Goal: Task Accomplishment & Management: Use online tool/utility

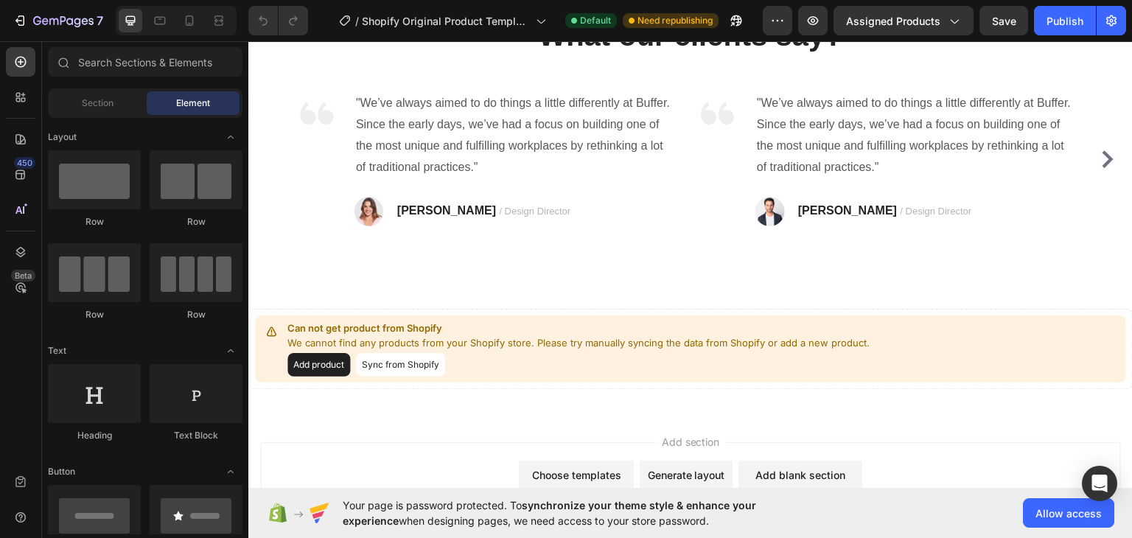
scroll to position [760, 0]
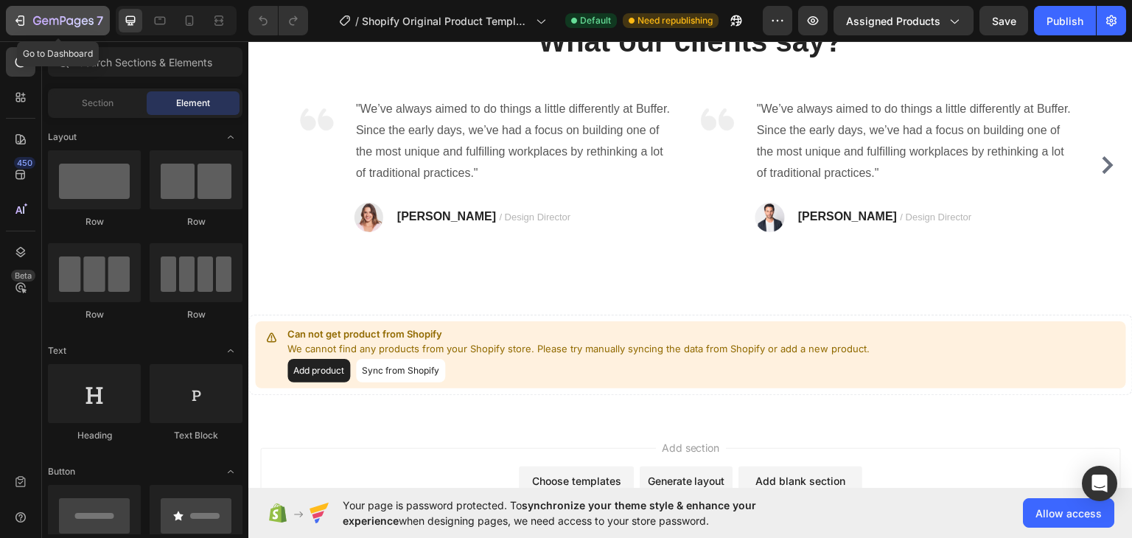
click at [21, 24] on icon "button" at bounding box center [20, 20] width 15 height 15
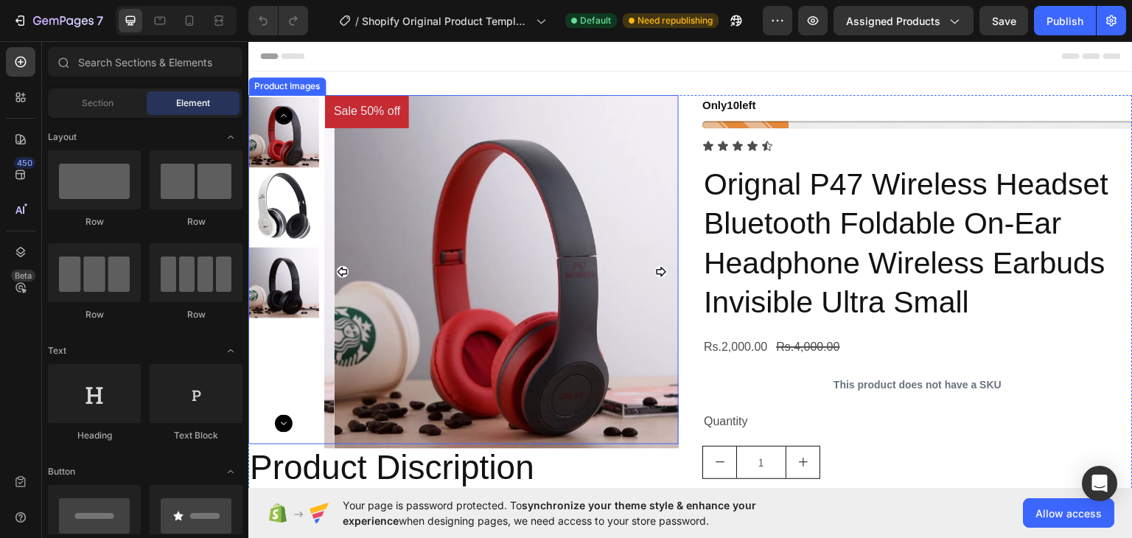
scroll to position [149, 0]
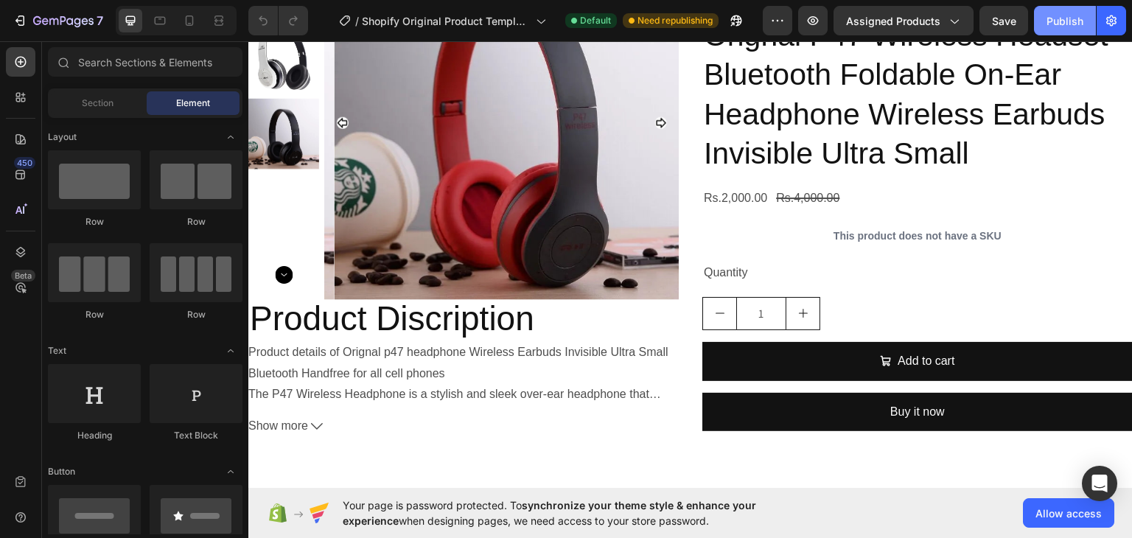
click at [1073, 13] on div "Publish" at bounding box center [1064, 20] width 37 height 15
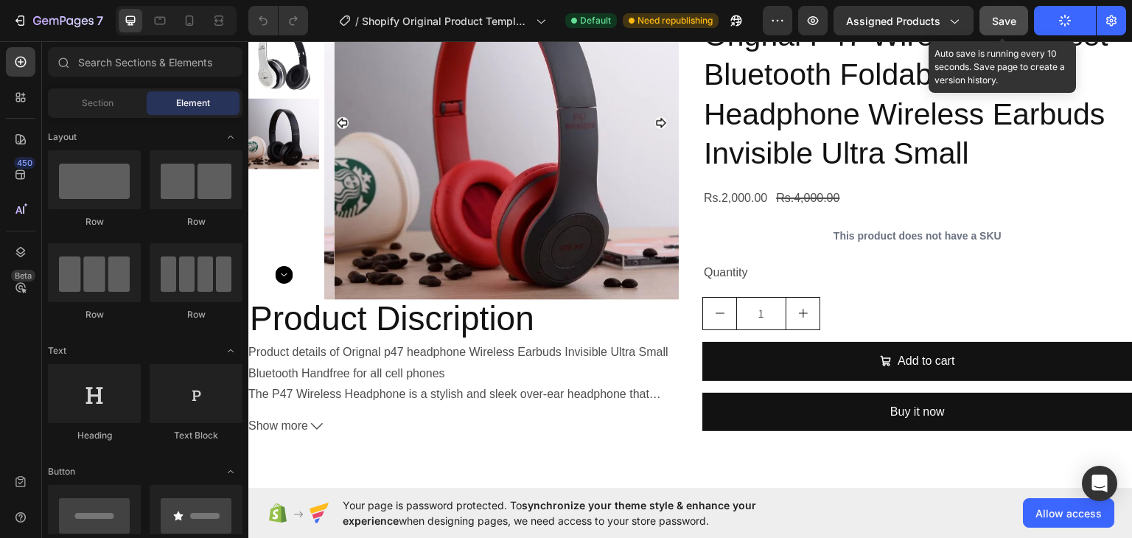
click at [1009, 28] on button "Save" at bounding box center [1003, 20] width 49 height 29
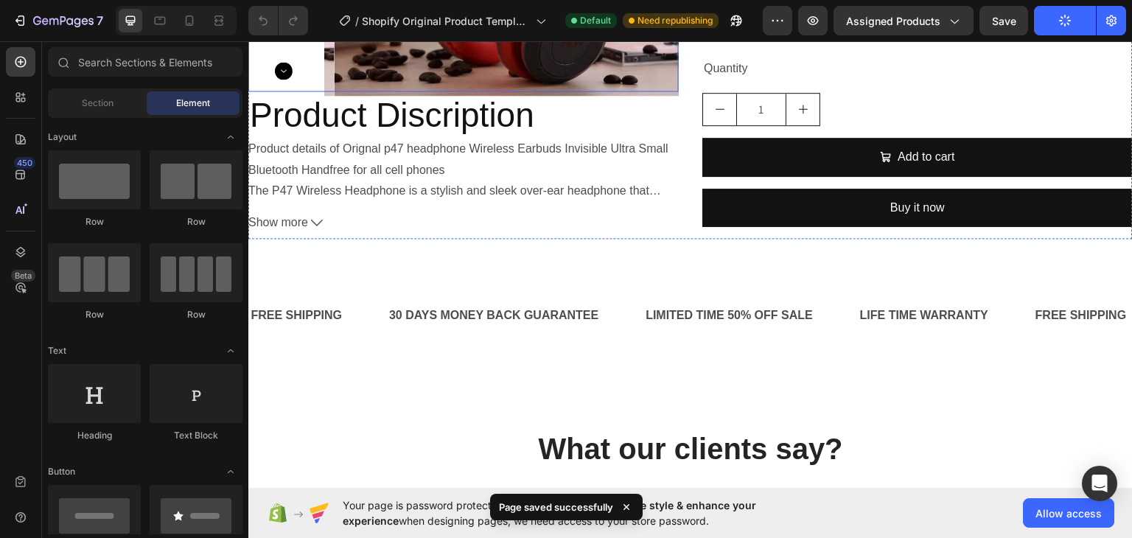
scroll to position [354, 0]
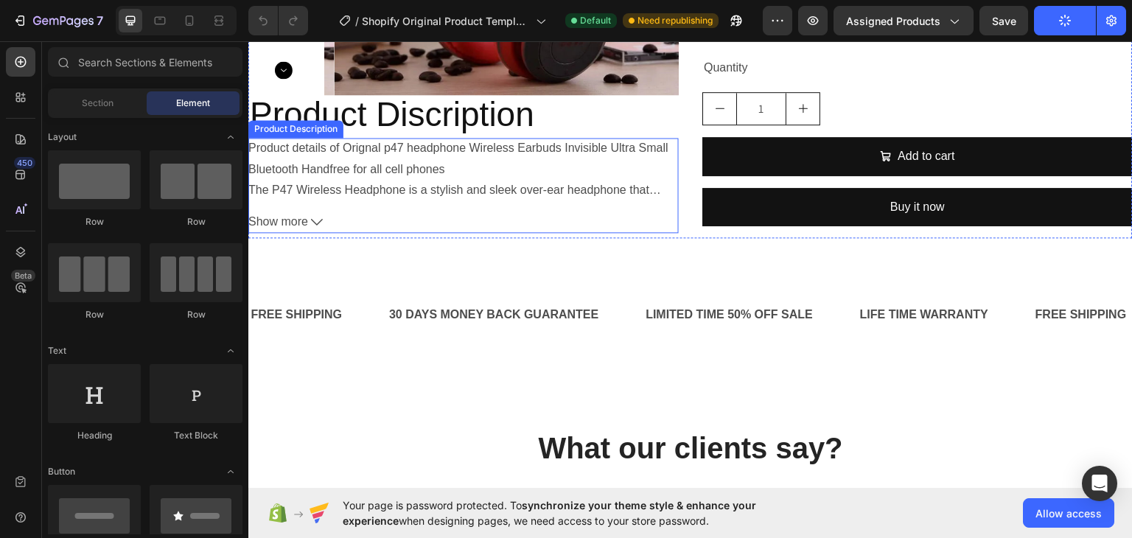
click at [309, 228] on button "Show more" at bounding box center [463, 221] width 430 height 21
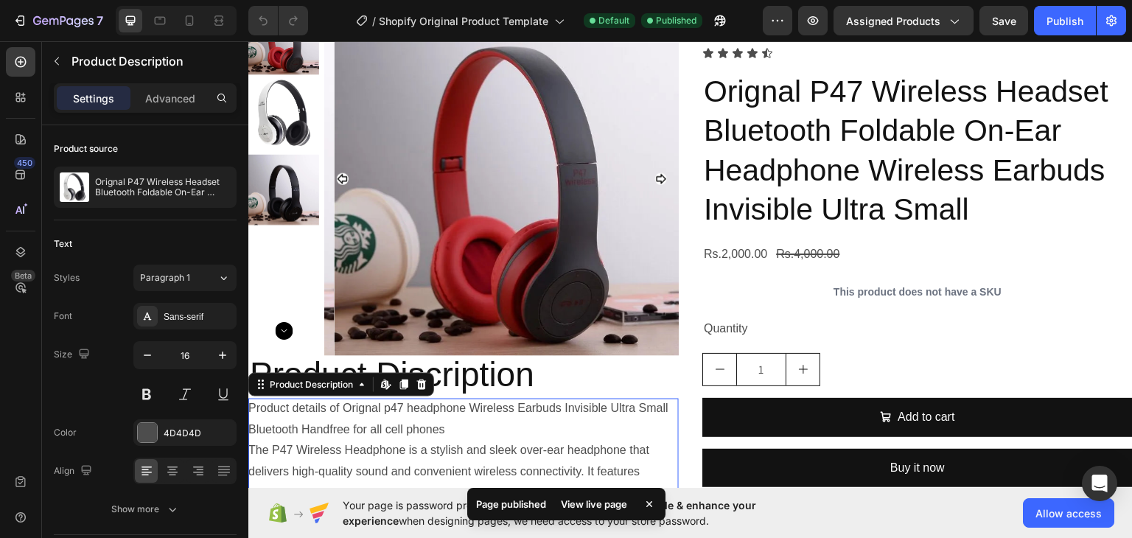
scroll to position [91, 0]
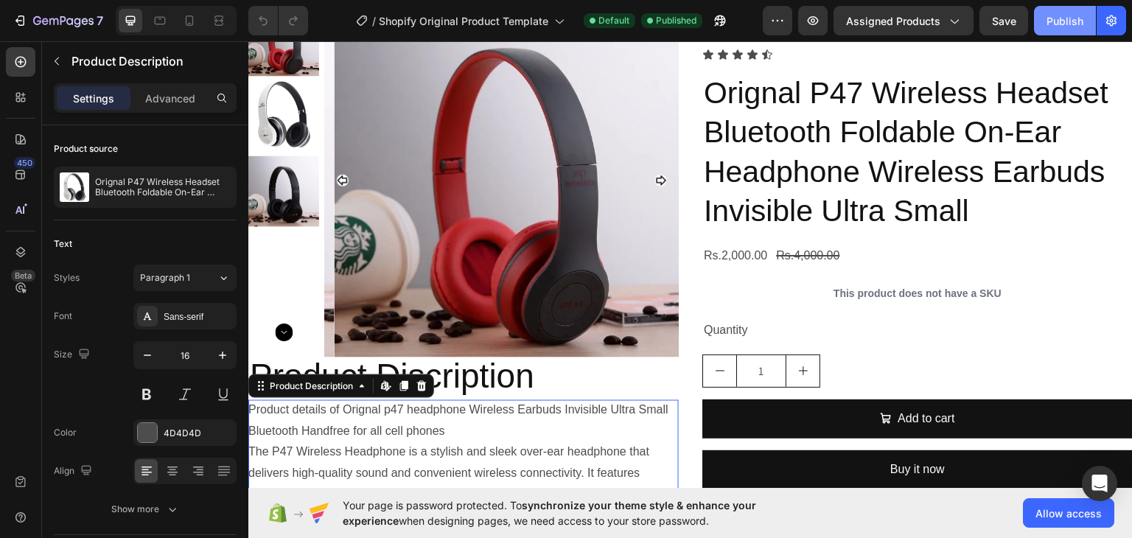
click at [1079, 11] on button "Publish" at bounding box center [1065, 20] width 62 height 29
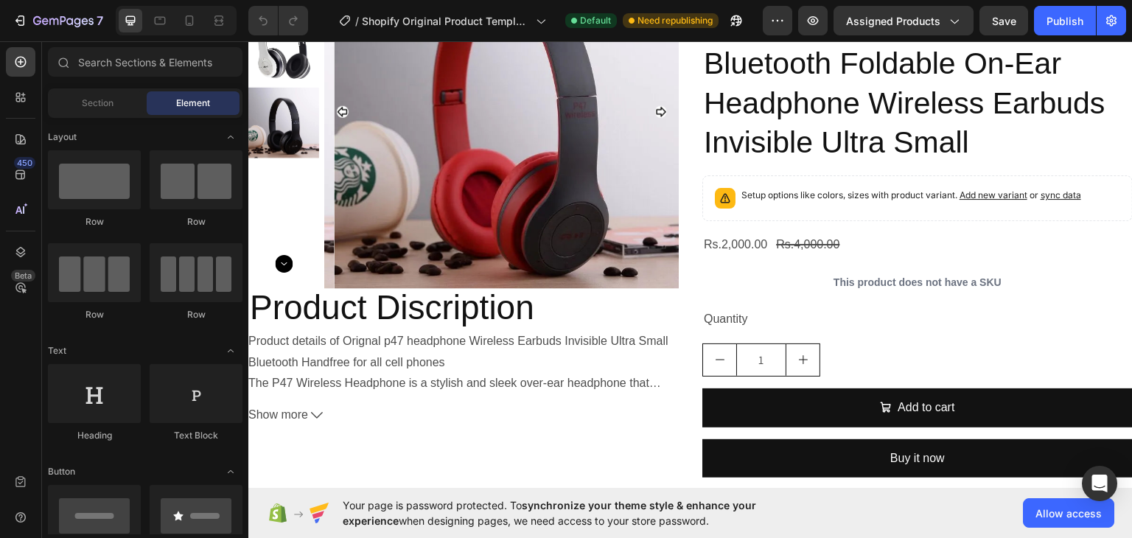
scroll to position [82, 0]
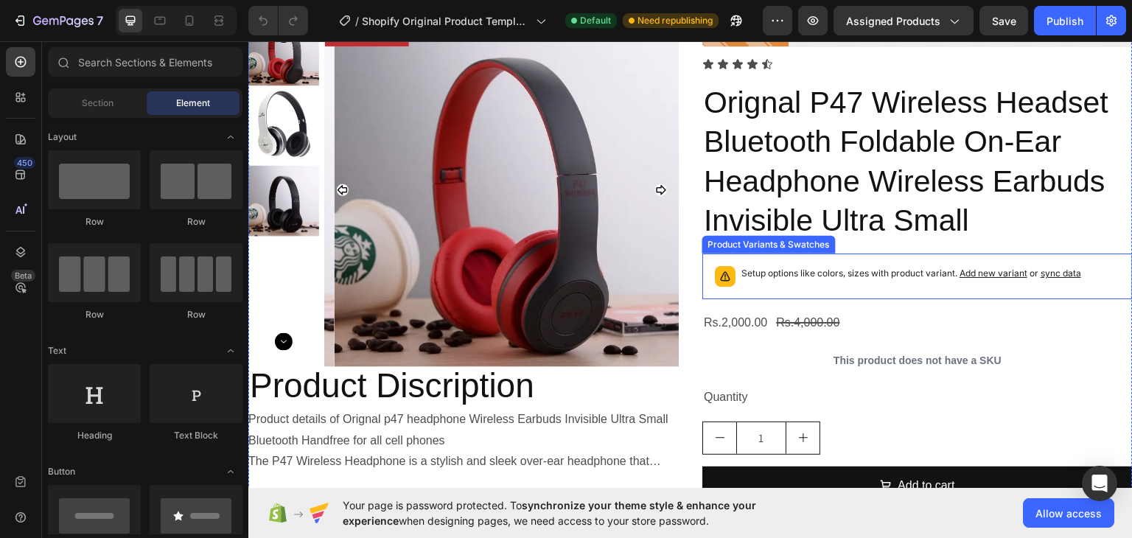
click at [865, 272] on p "Setup options like colors, sizes with product variant. Add new variant or sync …" at bounding box center [911, 272] width 340 height 15
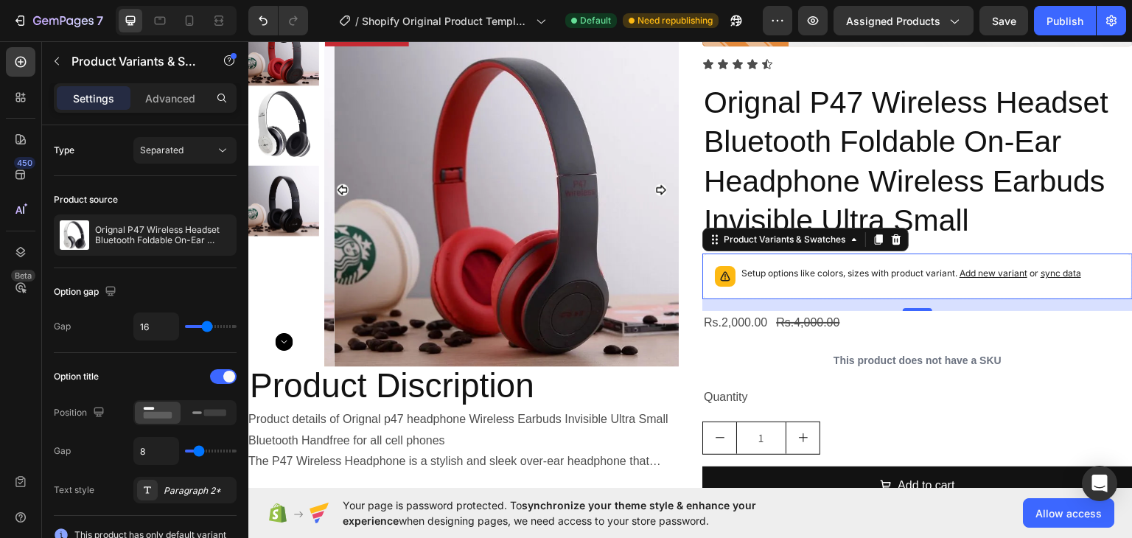
click at [988, 273] on span "Add new variant" at bounding box center [993, 272] width 68 height 11
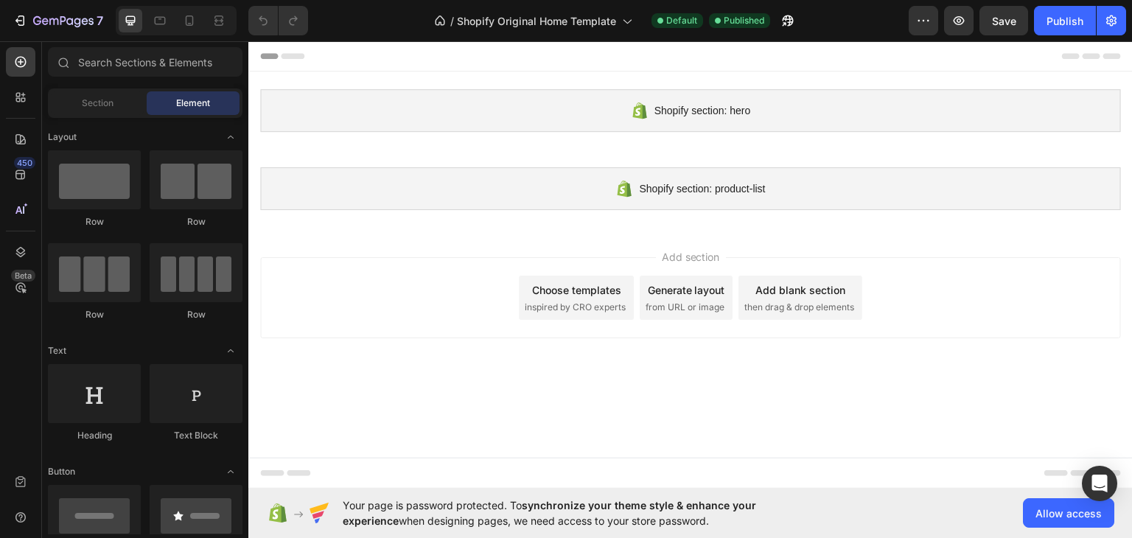
click at [256, 285] on div "Add section Choose templates inspired by CRO experts Generate layout from URL o…" at bounding box center [690, 300] width 884 height 146
click at [18, 143] on icon at bounding box center [20, 139] width 10 height 10
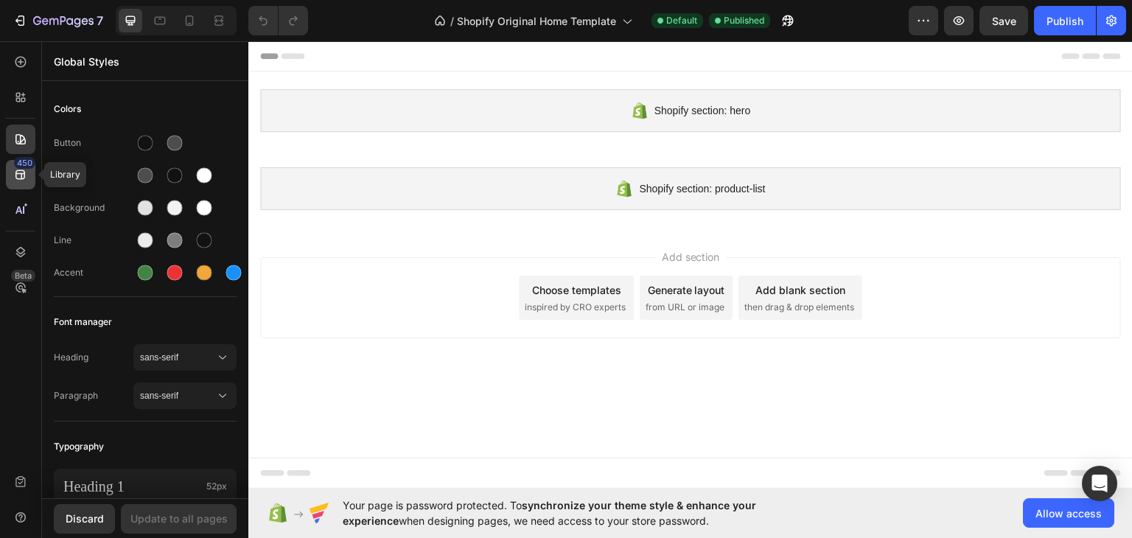
click at [27, 181] on icon at bounding box center [20, 174] width 15 height 15
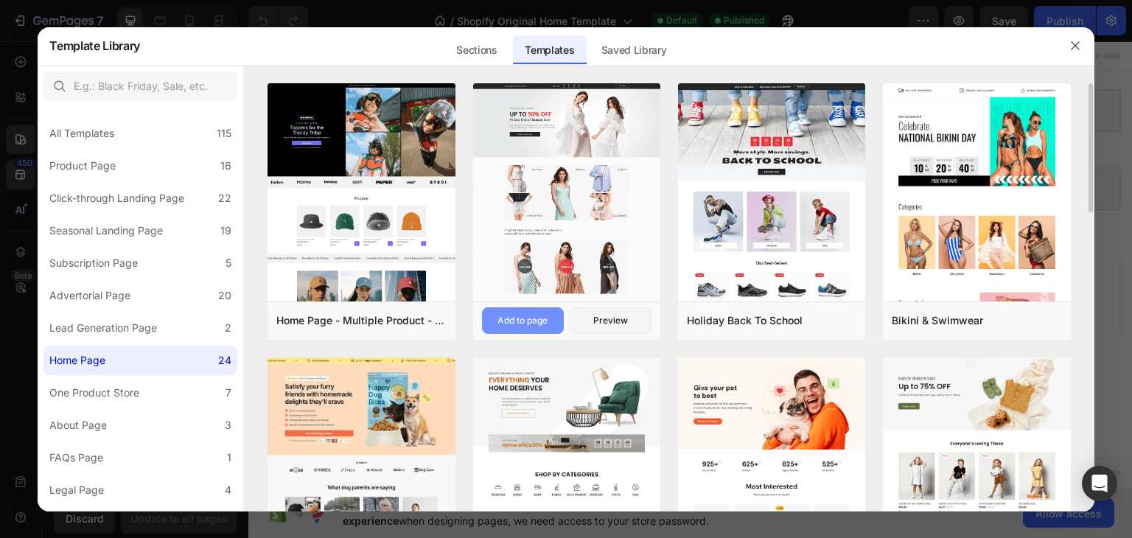
click at [539, 326] on div "Add to page" at bounding box center [522, 320] width 50 height 13
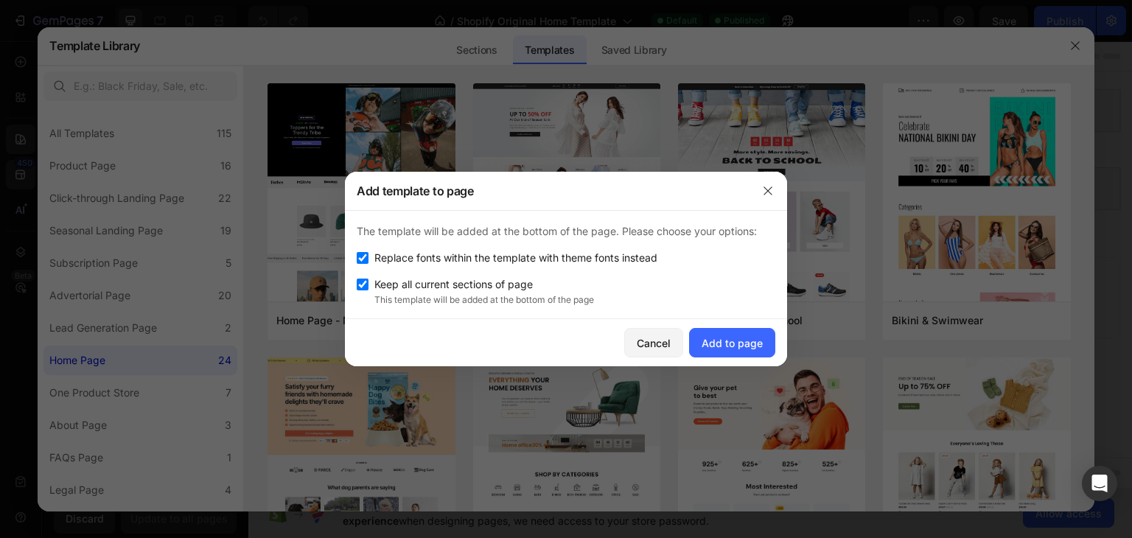
click at [474, 287] on span "Keep all current sections of page" at bounding box center [453, 285] width 158 height 18
checkbox input "false"
click at [522, 259] on span "Replace fonts within the template with theme fonts instead" at bounding box center [515, 258] width 283 height 18
checkbox input "false"
click at [723, 328] on button "Add to page" at bounding box center [732, 342] width 86 height 29
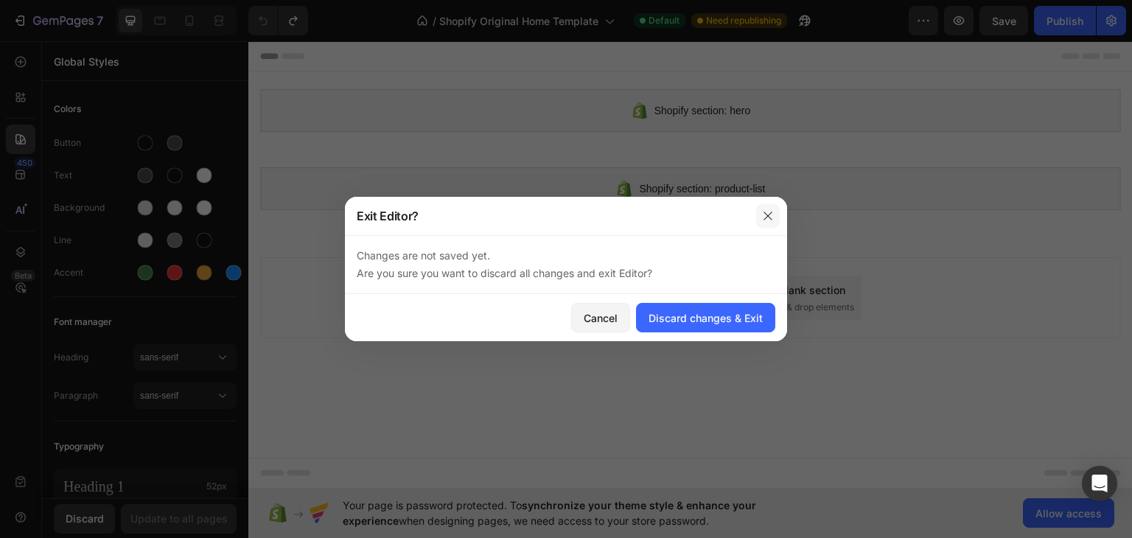
drag, startPoint x: 773, startPoint y: 220, endPoint x: 491, endPoint y: 205, distance: 282.6
click at [773, 220] on icon "button" at bounding box center [768, 216] width 12 height 12
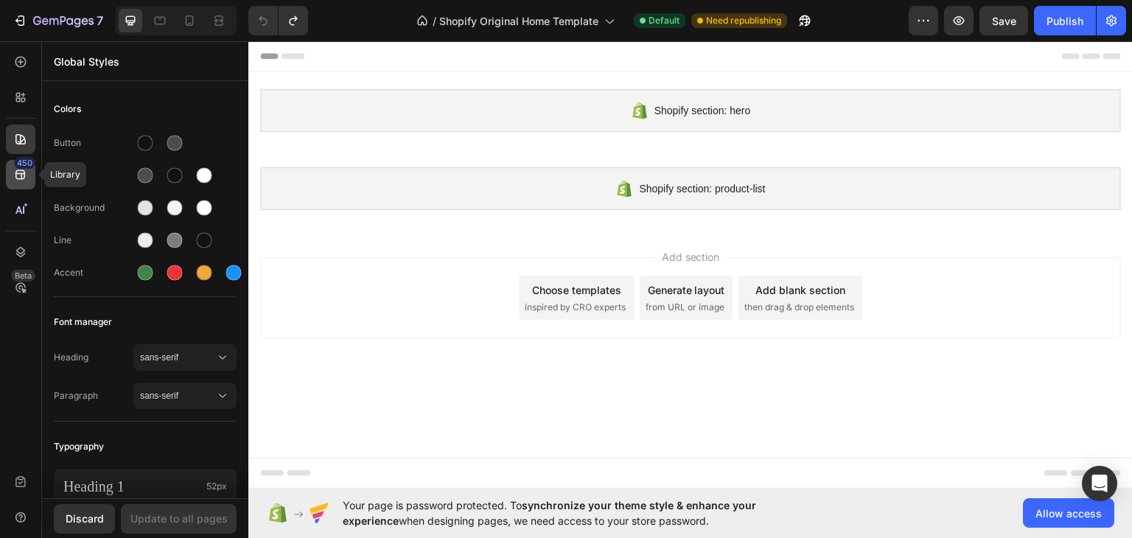
click at [10, 167] on div "450" at bounding box center [20, 174] width 29 height 29
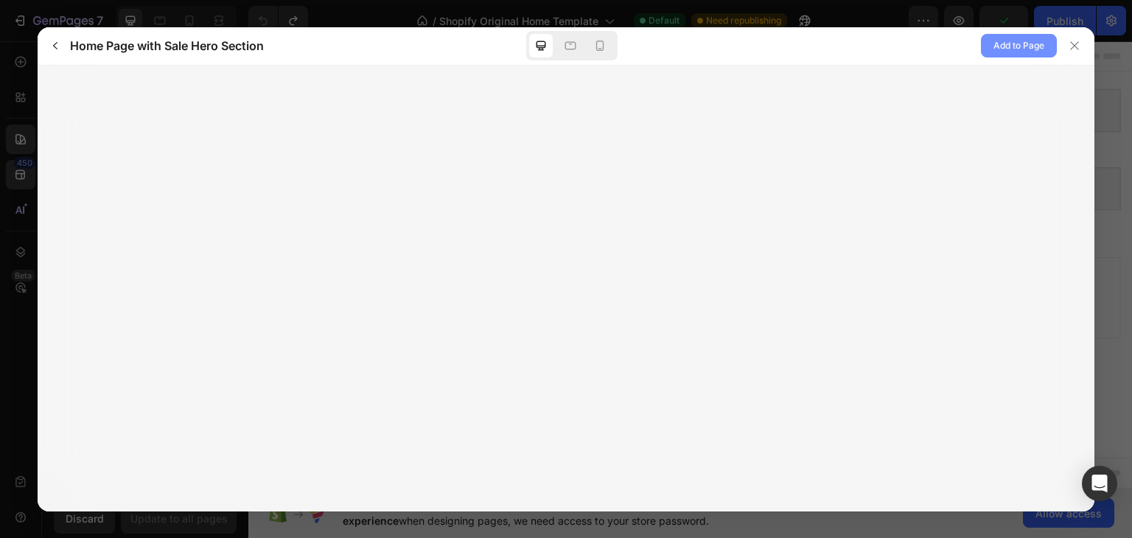
click at [993, 42] on span "Add to Page" at bounding box center [1018, 46] width 51 height 18
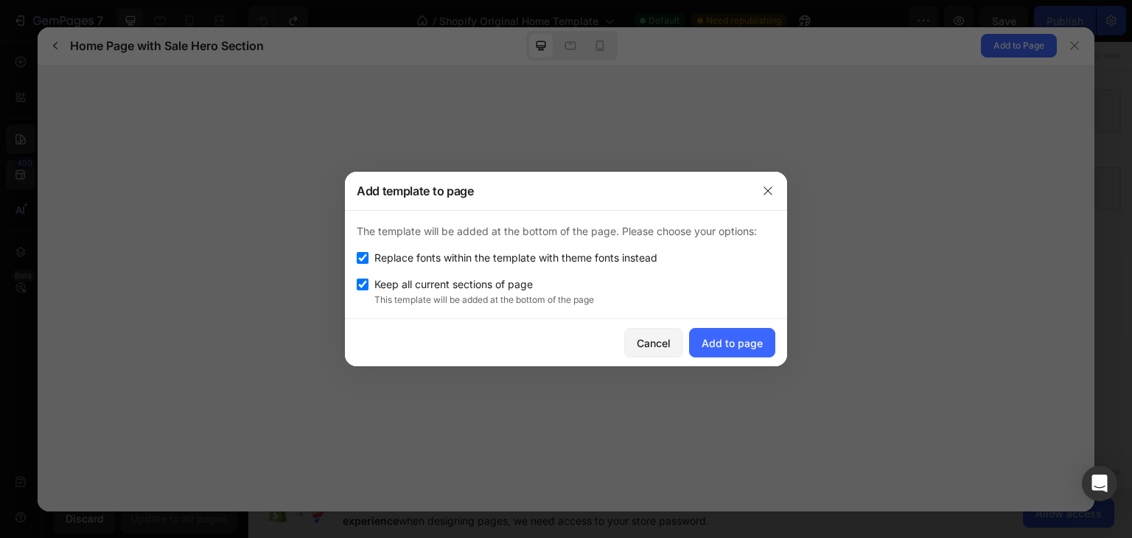
click at [494, 272] on div "The template will be added at the bottom of the page. Please choose your option…" at bounding box center [566, 265] width 442 height 108
click at [492, 287] on span "Keep all current sections of page" at bounding box center [453, 285] width 158 height 18
checkbox input "false"
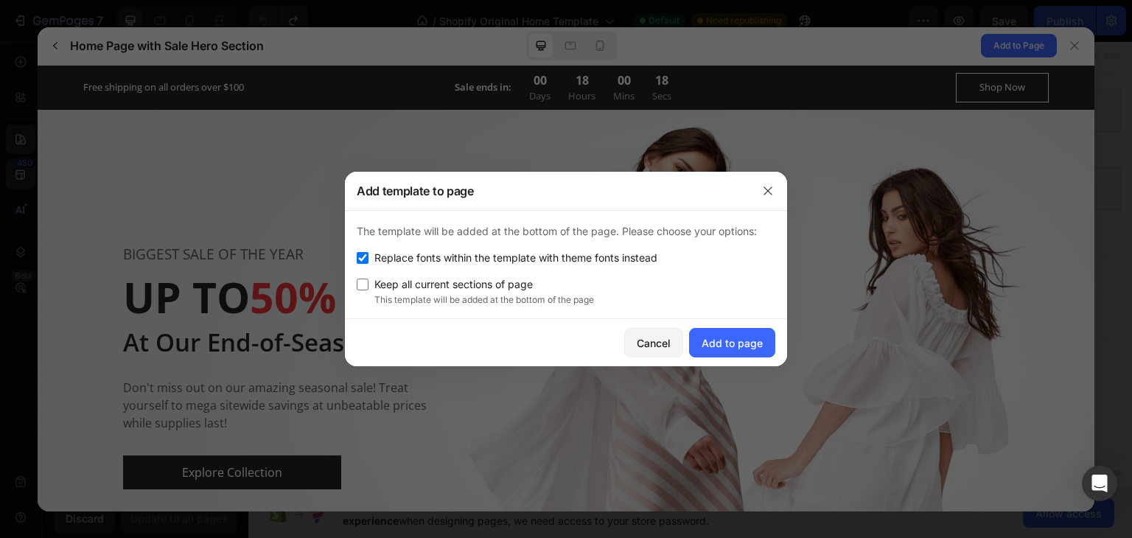
click at [525, 254] on span "Replace fonts within the template with theme fonts instead" at bounding box center [515, 258] width 283 height 18
drag, startPoint x: 629, startPoint y: 251, endPoint x: 654, endPoint y: 269, distance: 30.7
click at [629, 251] on span "Replace fonts within the template with theme fonts instead" at bounding box center [515, 258] width 283 height 18
checkbox input "true"
click at [743, 337] on div "Add to page" at bounding box center [731, 342] width 61 height 15
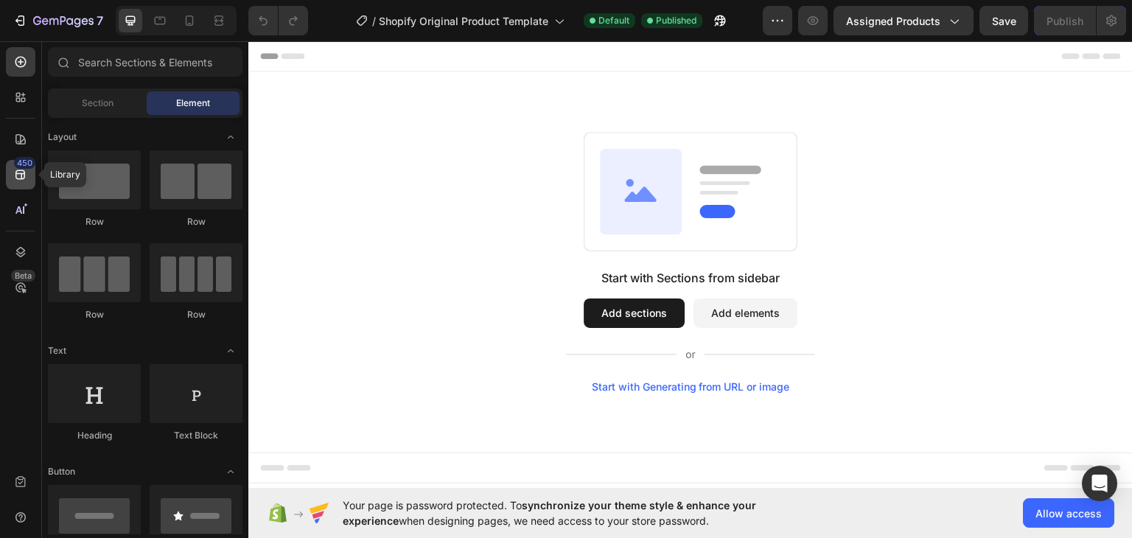
click at [16, 172] on icon at bounding box center [20, 175] width 10 height 10
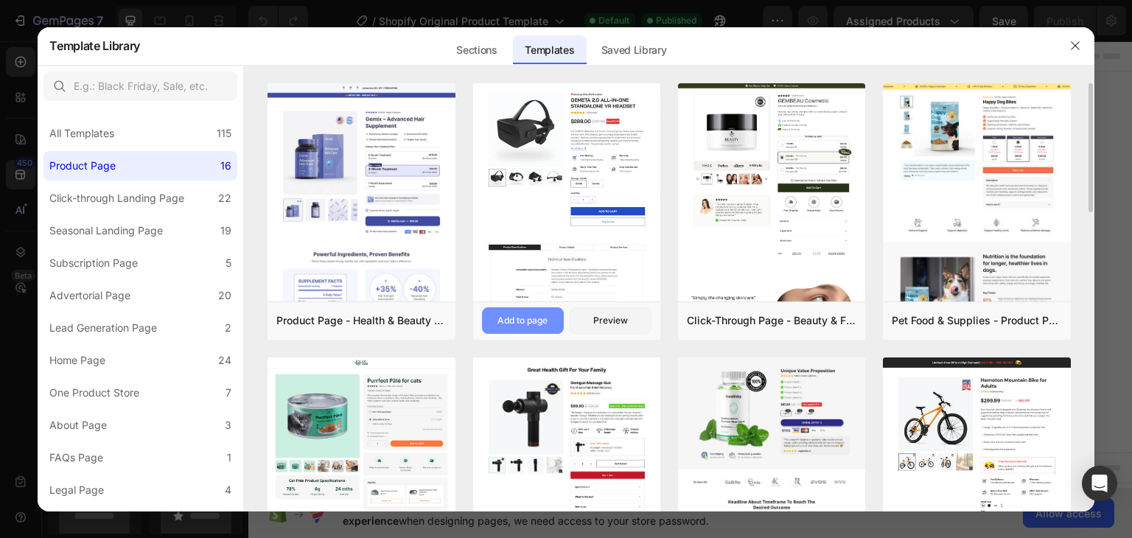
click at [522, 317] on div "Add to page" at bounding box center [522, 320] width 50 height 13
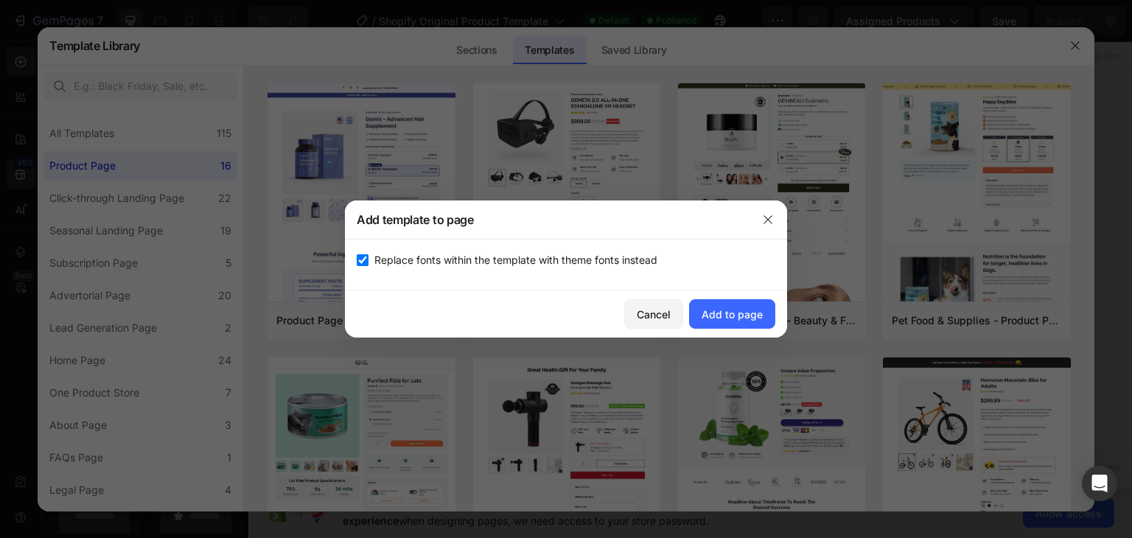
click at [550, 259] on span "Replace fonts within the template with theme fonts instead" at bounding box center [515, 260] width 283 height 18
checkbox input "false"
click at [746, 312] on div "Add to page" at bounding box center [731, 313] width 61 height 15
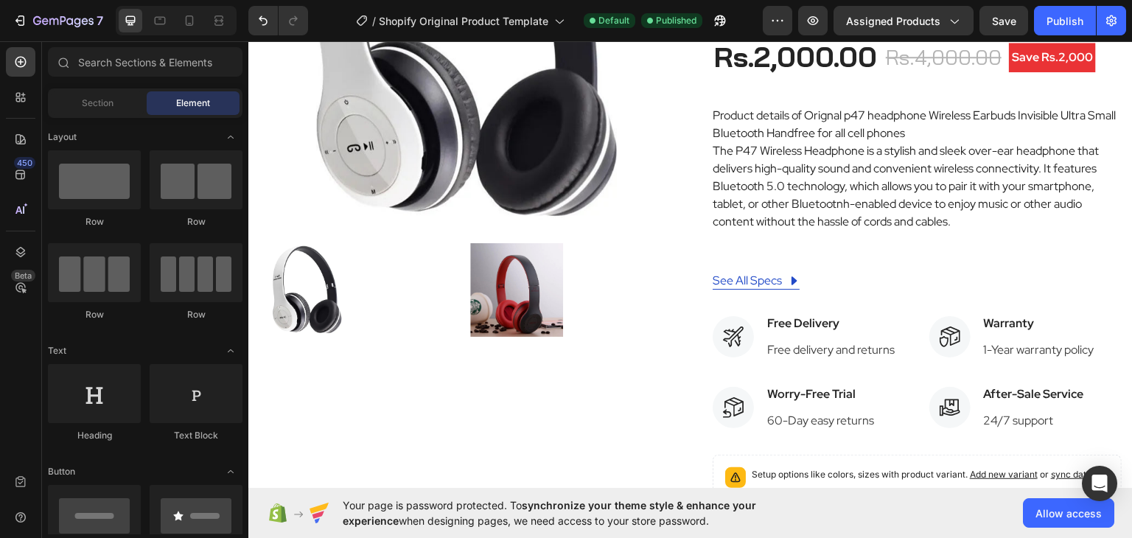
scroll to position [577, 0]
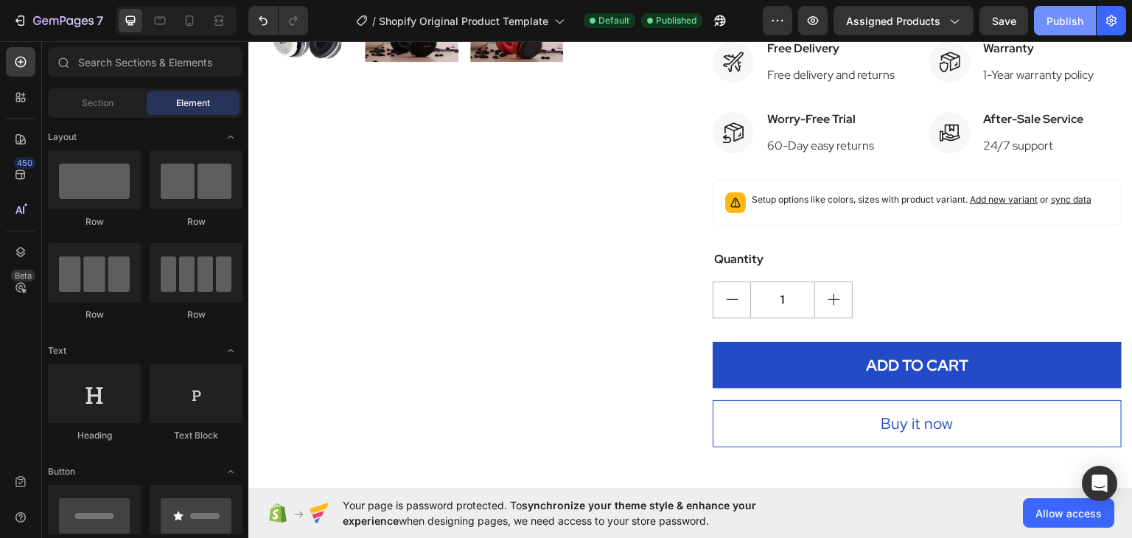
click at [1050, 25] on div "Publish" at bounding box center [1064, 20] width 37 height 15
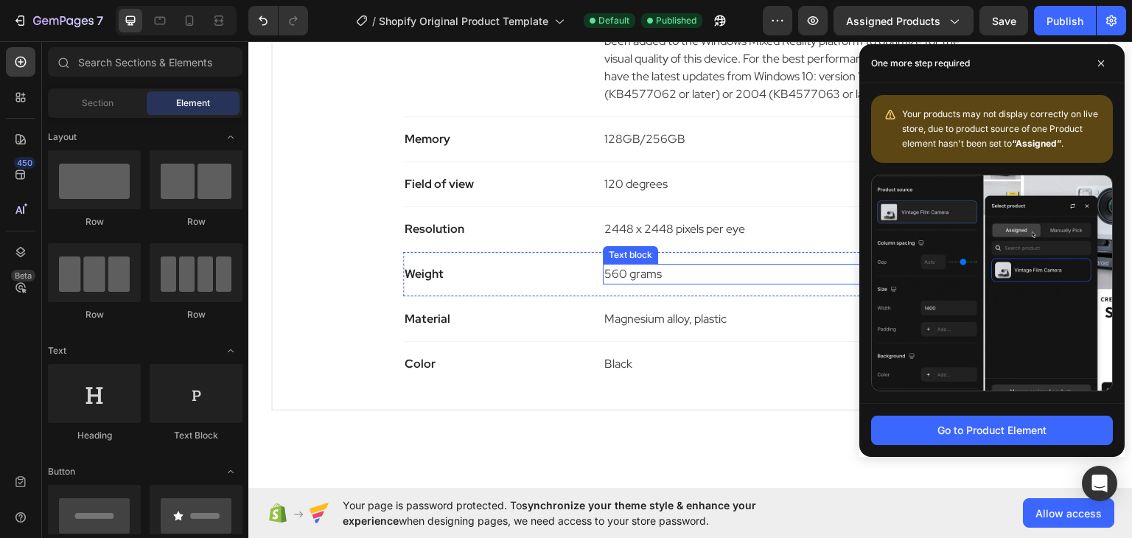
scroll to position [1167, 0]
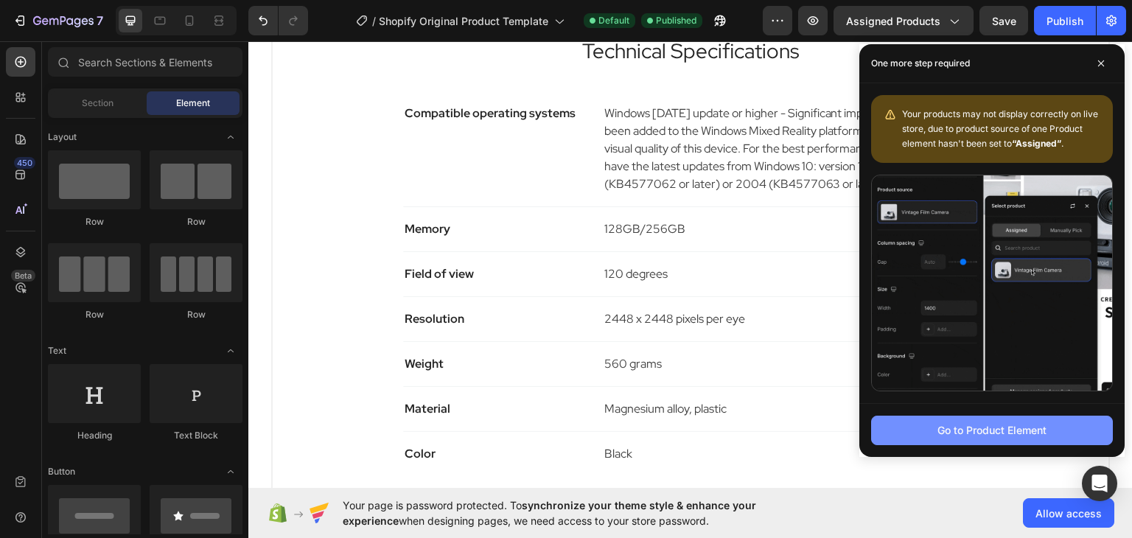
drag, startPoint x: 977, startPoint y: 426, endPoint x: 544, endPoint y: 63, distance: 564.3
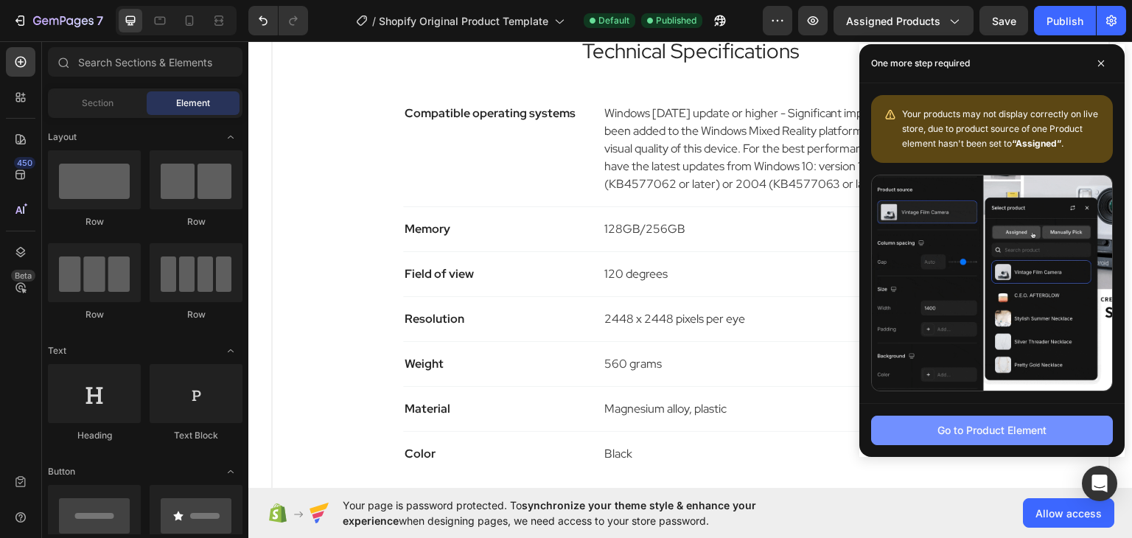
click at [977, 426] on div "Go to Product Element" at bounding box center [991, 429] width 109 height 15
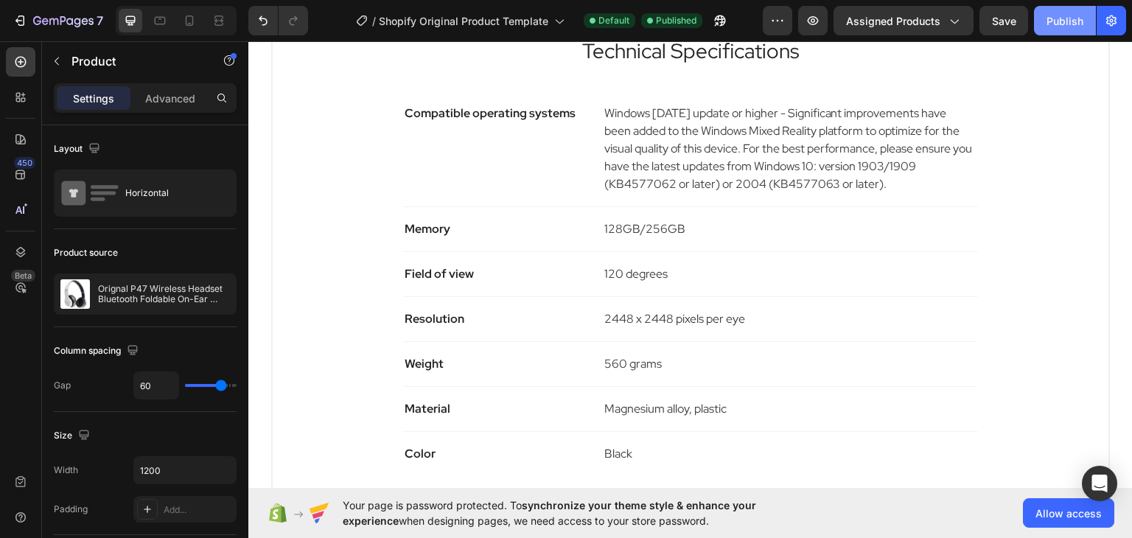
drag, startPoint x: 1055, startPoint y: 9, endPoint x: 477, endPoint y: 4, distance: 577.6
click at [1055, 9] on button "Publish" at bounding box center [1065, 20] width 62 height 29
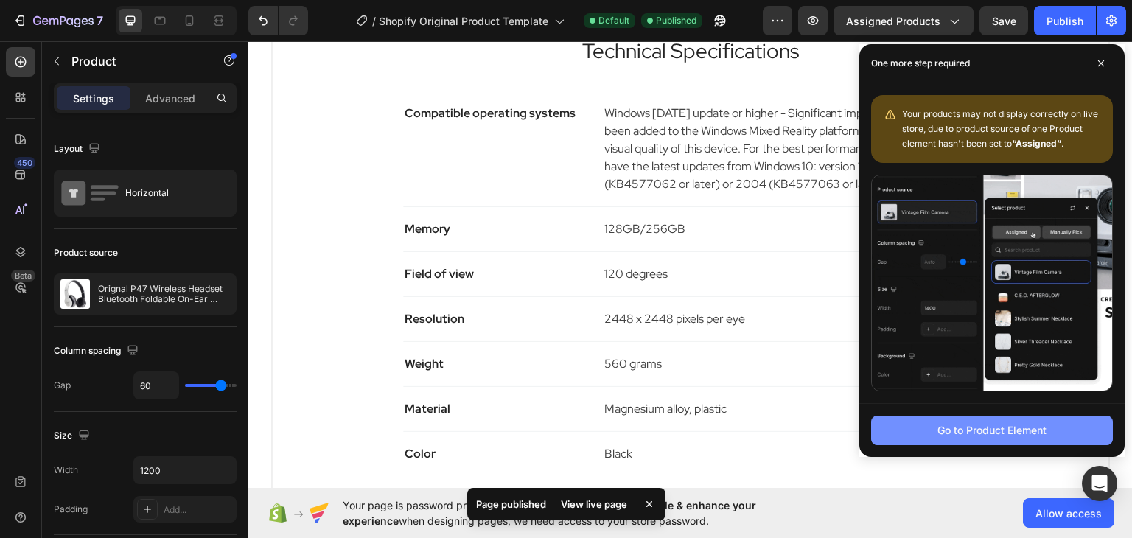
click at [964, 424] on div "Go to Product Element" at bounding box center [991, 429] width 109 height 15
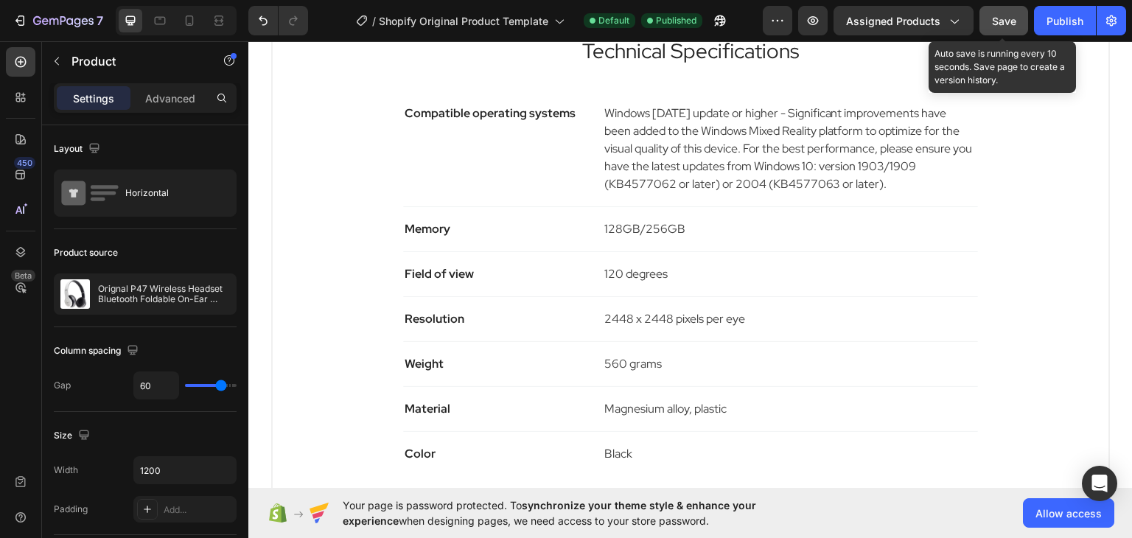
click at [994, 17] on span "Save" at bounding box center [1004, 21] width 24 height 13
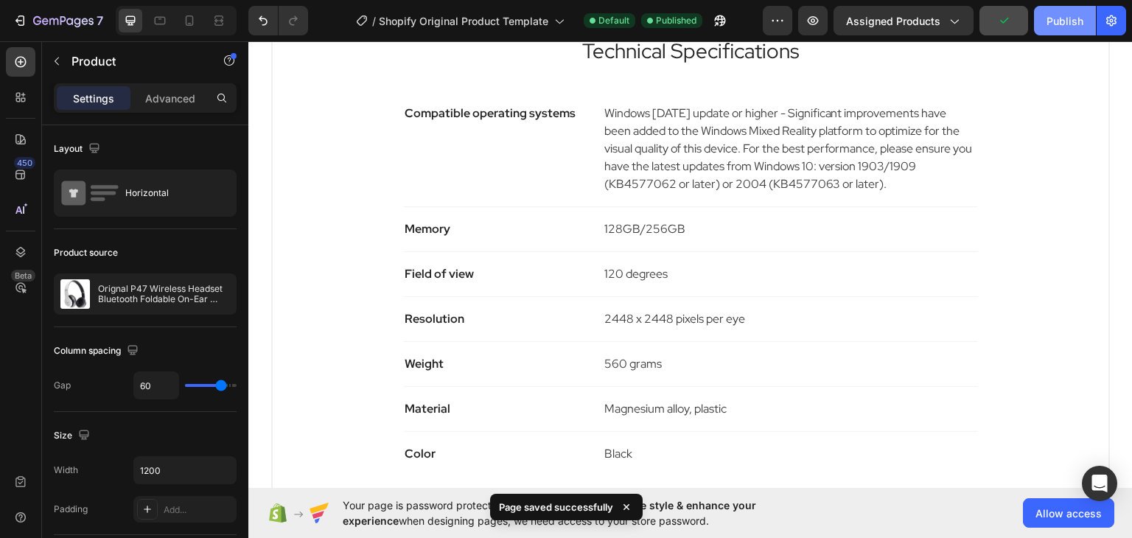
click at [1064, 21] on div "Publish" at bounding box center [1064, 20] width 37 height 15
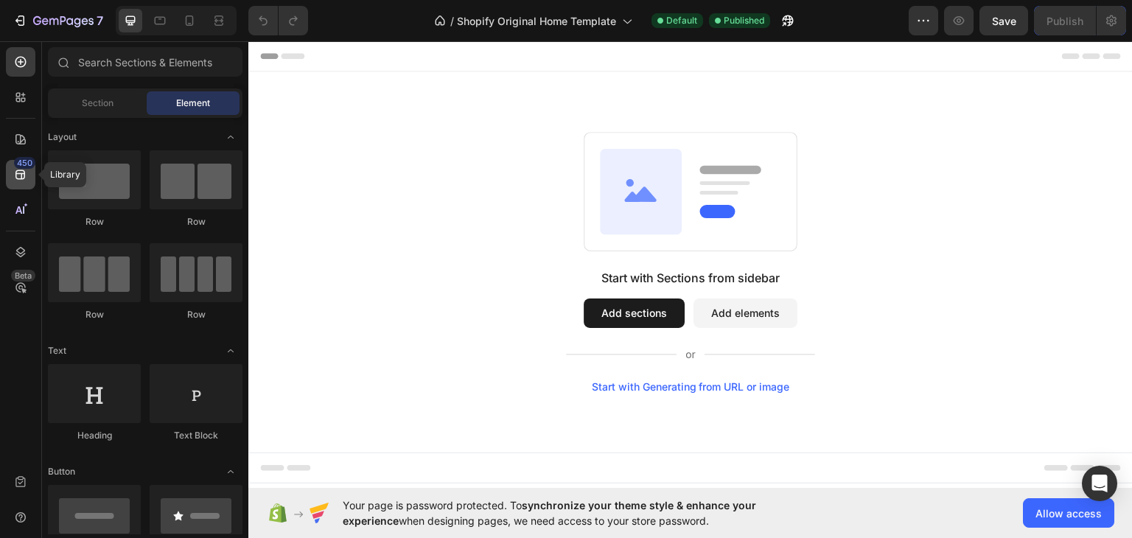
click at [18, 172] on icon at bounding box center [20, 174] width 15 height 15
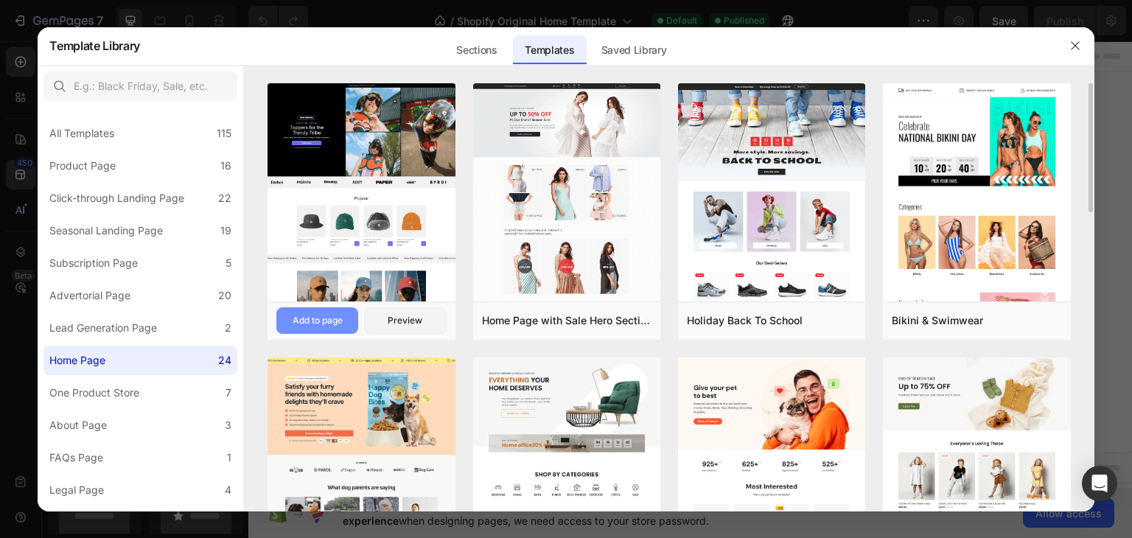
click at [324, 318] on div "Add to page" at bounding box center [317, 320] width 50 height 13
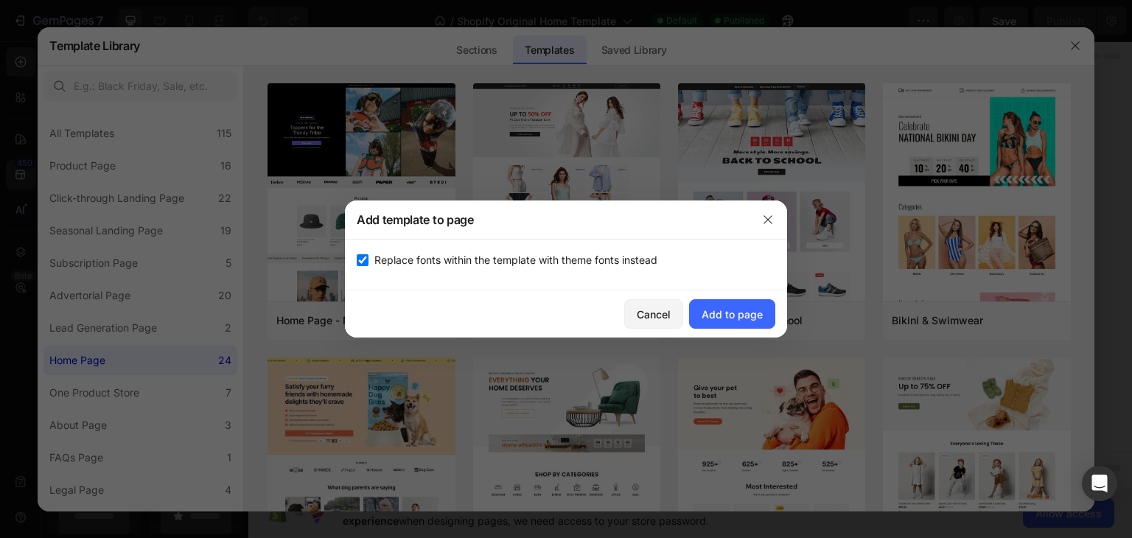
click at [585, 251] on span "Replace fonts within the template with theme fonts instead" at bounding box center [515, 260] width 283 height 18
checkbox input "false"
click at [723, 313] on div "Add to page" at bounding box center [731, 313] width 61 height 15
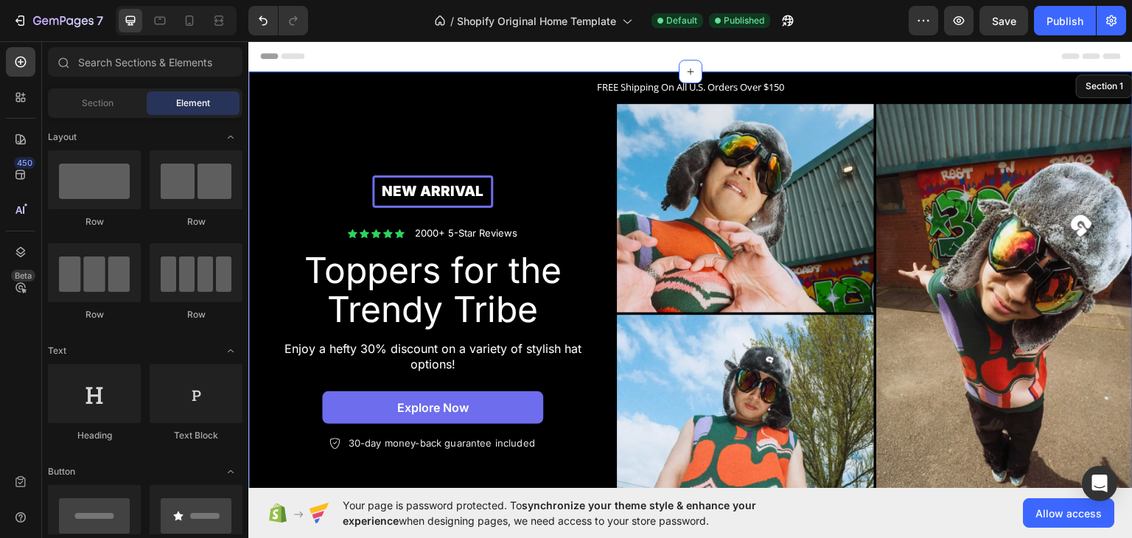
scroll to position [29, 0]
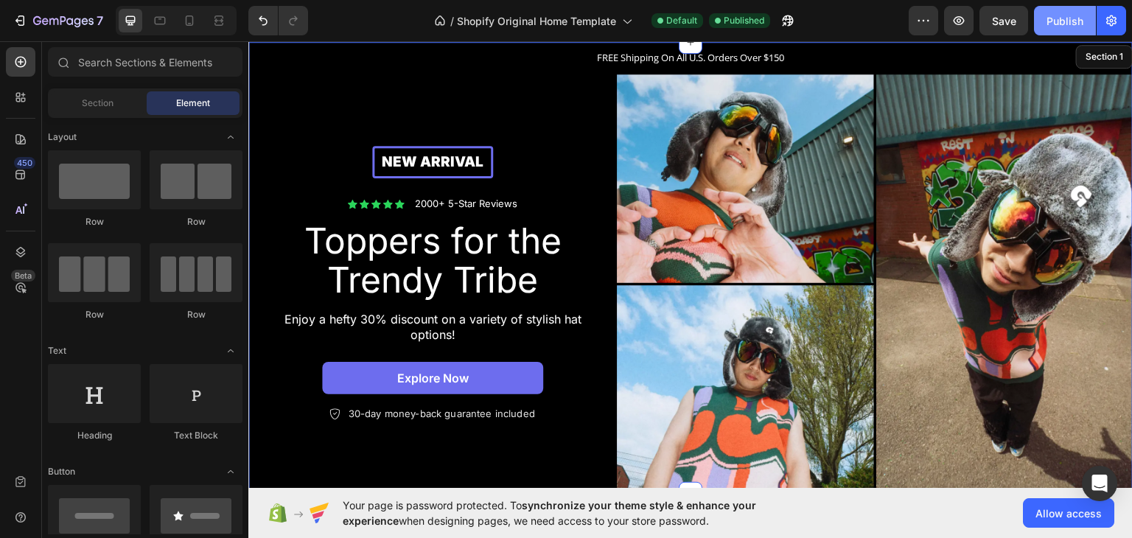
click at [1071, 19] on div "Publish" at bounding box center [1064, 20] width 37 height 15
click at [1065, 25] on icon "button" at bounding box center [1064, 21] width 17 height 17
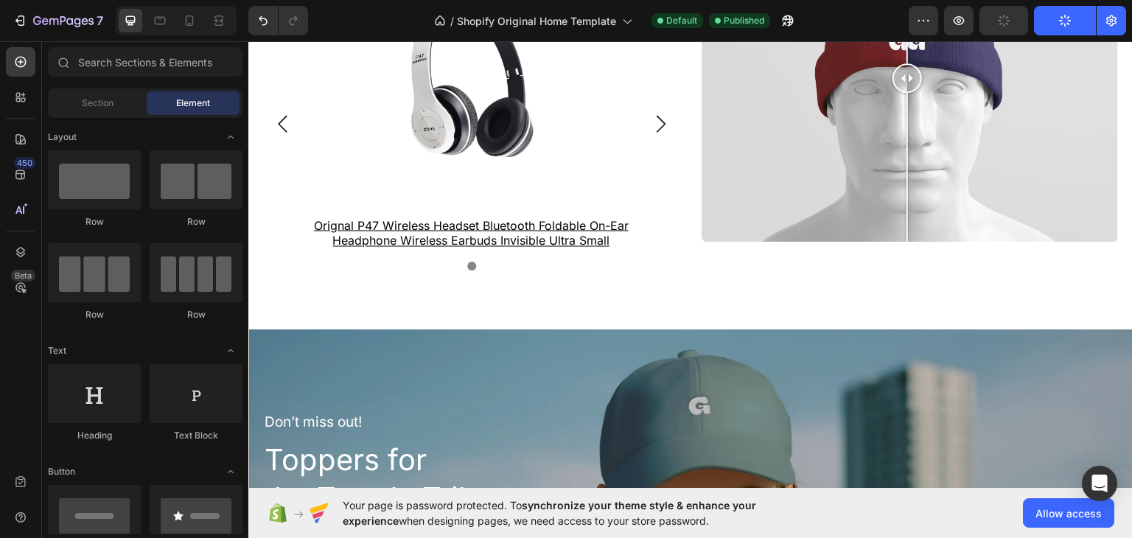
scroll to position [1924, 0]
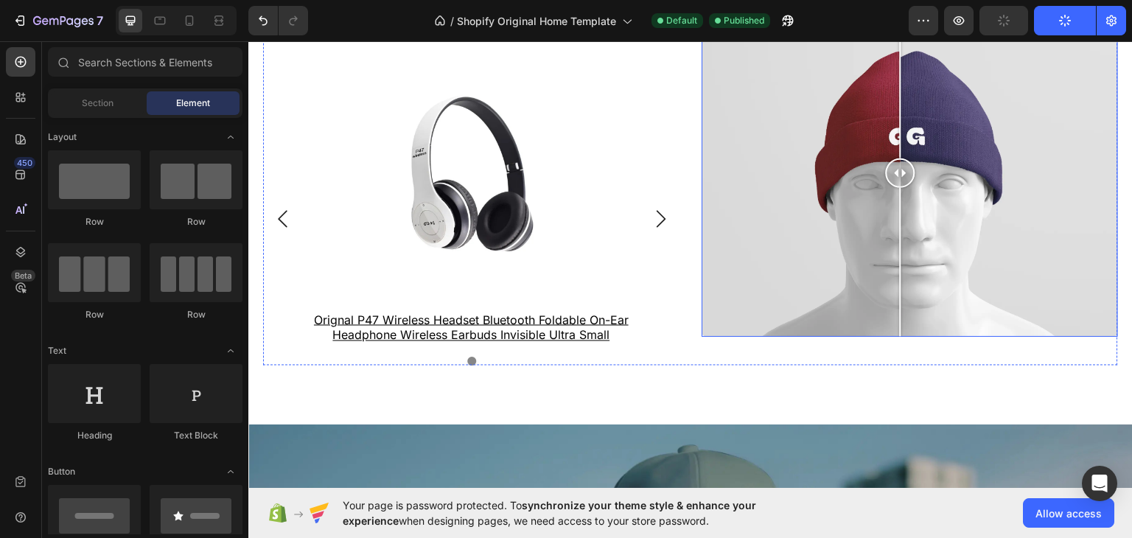
drag, startPoint x: 894, startPoint y: 166, endPoint x: 745, endPoint y: 208, distance: 155.3
click at [745, 208] on div at bounding box center [909, 172] width 416 height 326
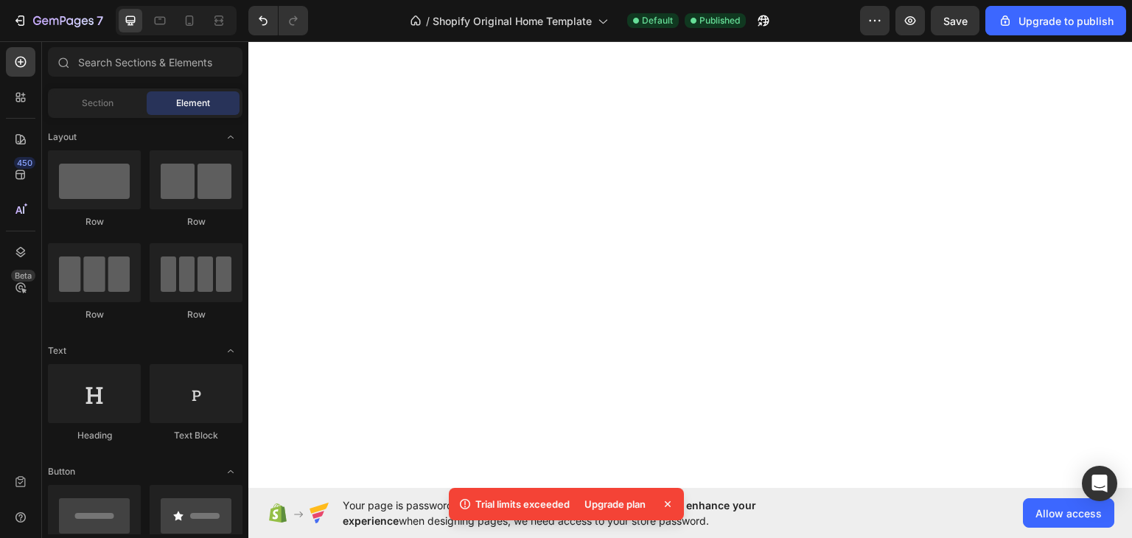
scroll to position [158, 0]
